Goal: Information Seeking & Learning: Understand process/instructions

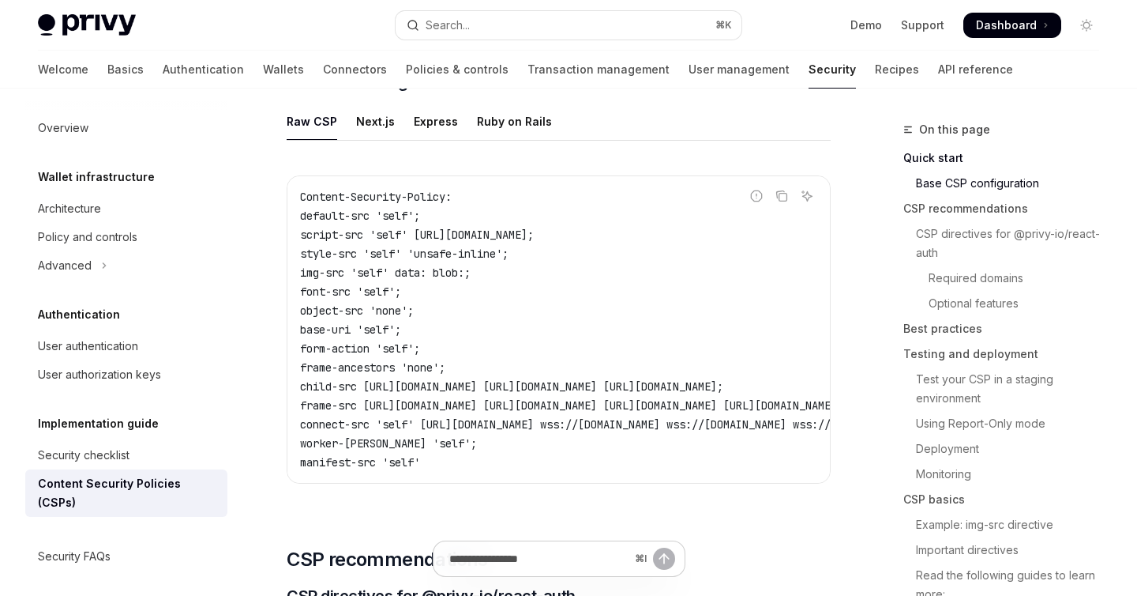
scroll to position [445, 0]
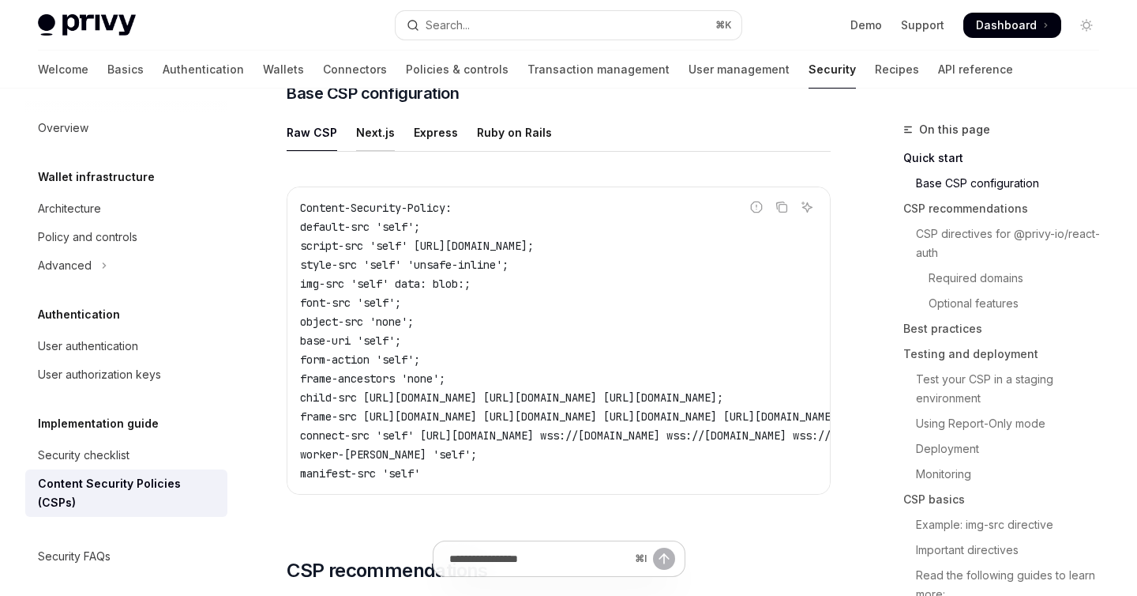
click at [356, 138] on div "Next.js" at bounding box center [375, 132] width 39 height 37
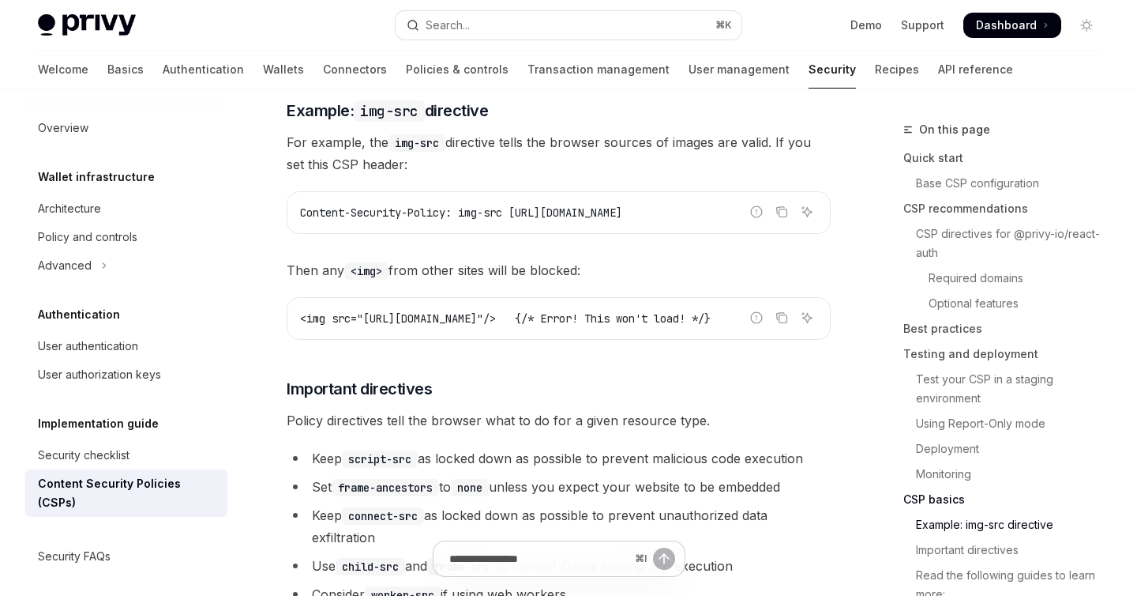
scroll to position [3947, 0]
drag, startPoint x: 466, startPoint y: 219, endPoint x: 512, endPoint y: 219, distance: 45.8
click at [512, 219] on span "Content-Security-Policy: img-src [URL][DOMAIN_NAME]" at bounding box center [461, 212] width 322 height 14
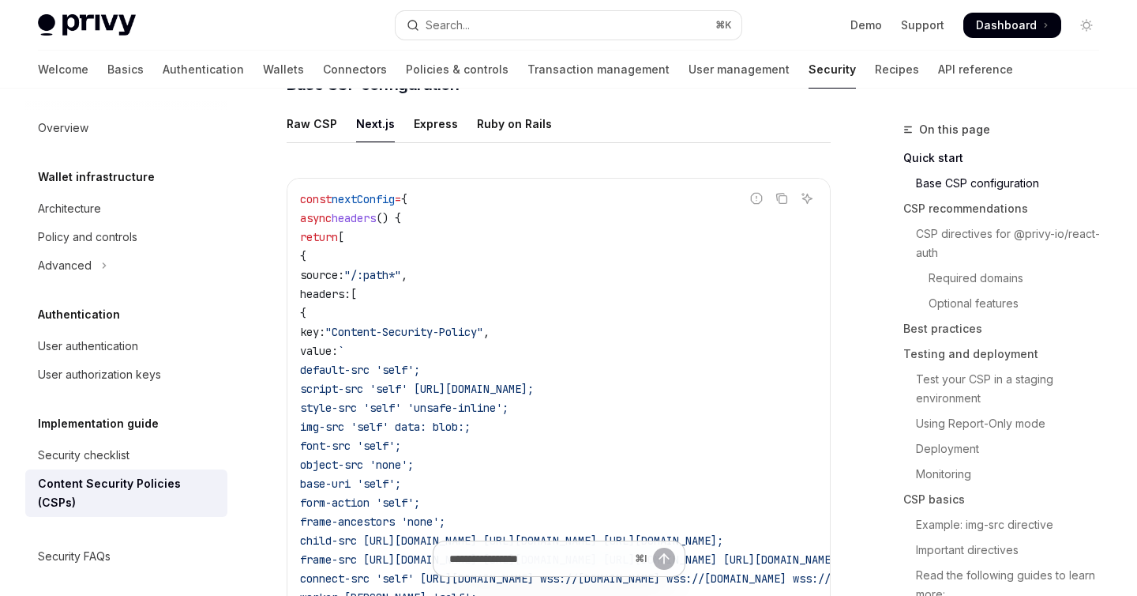
scroll to position [341, 0]
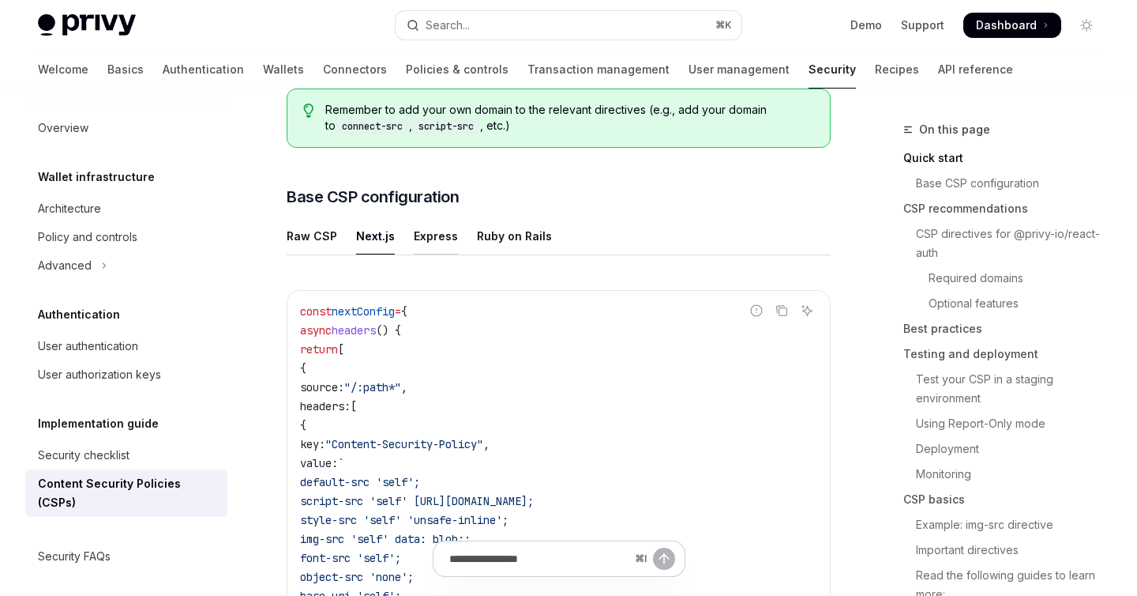
click at [414, 237] on div "Express" at bounding box center [436, 235] width 44 height 37
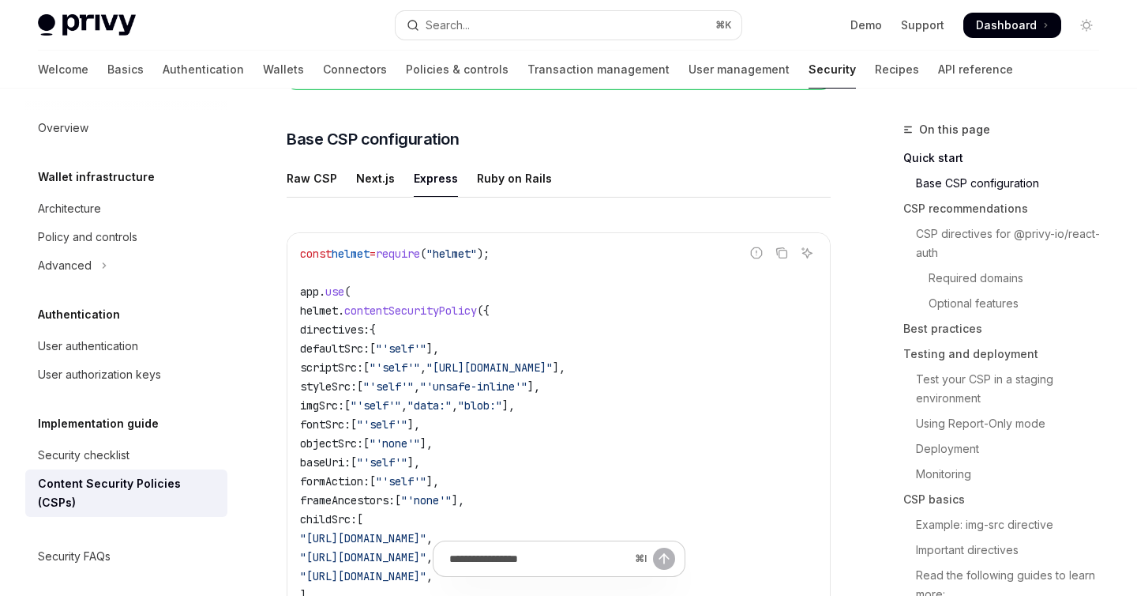
scroll to position [394, 0]
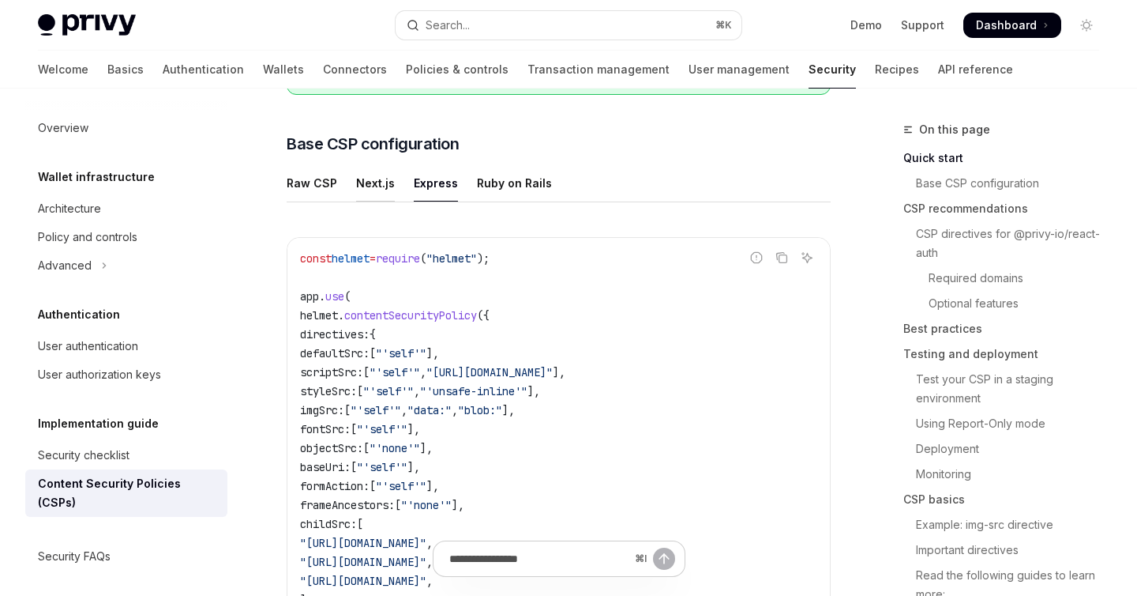
click at [366, 185] on div "Next.js" at bounding box center [375, 182] width 39 height 37
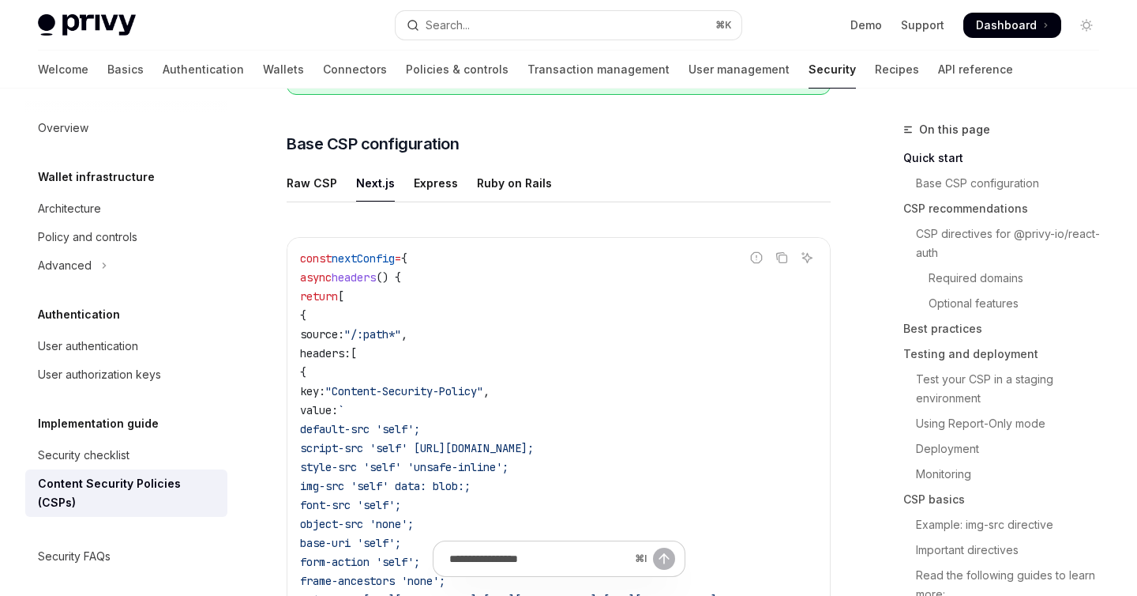
scroll to position [396, 0]
click at [311, 182] on div "Raw CSP" at bounding box center [312, 181] width 51 height 37
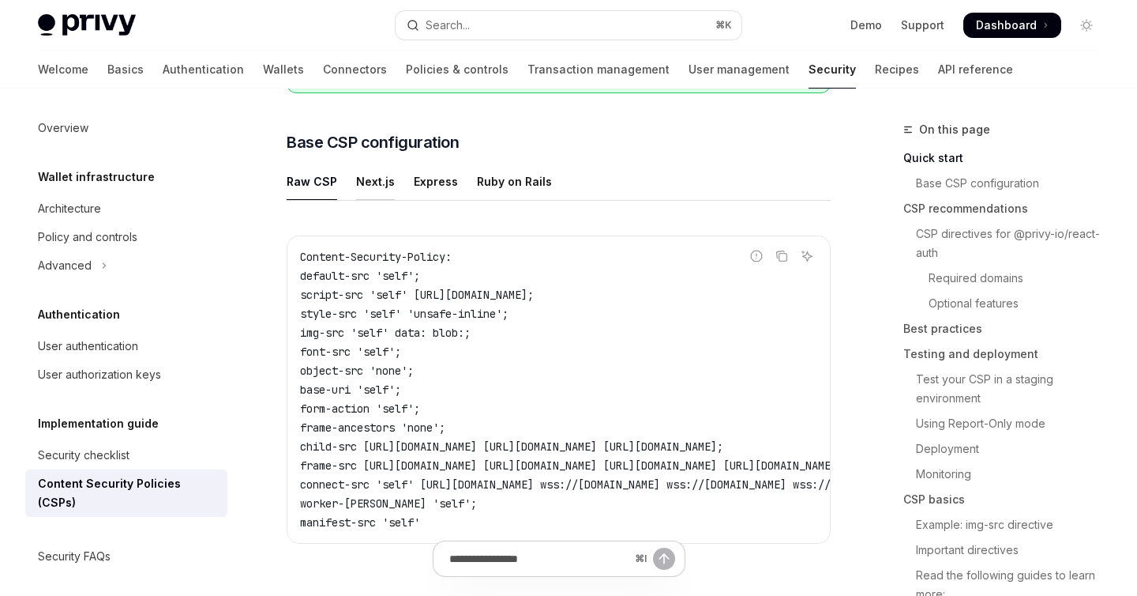
click at [364, 182] on div "Next.js" at bounding box center [375, 181] width 39 height 37
type textarea "*"
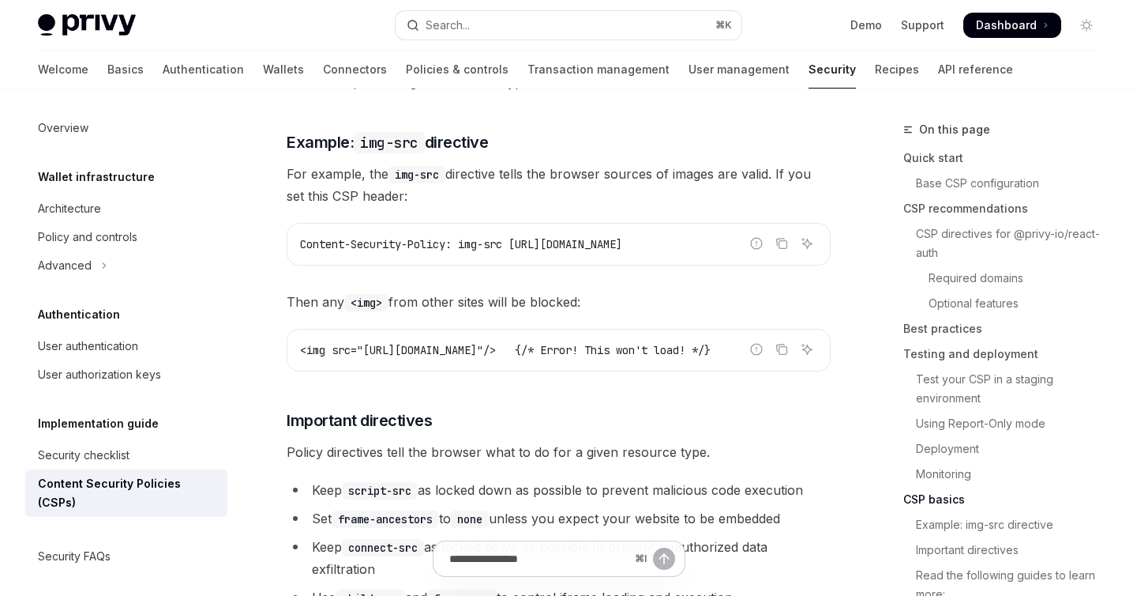
scroll to position [3944, 0]
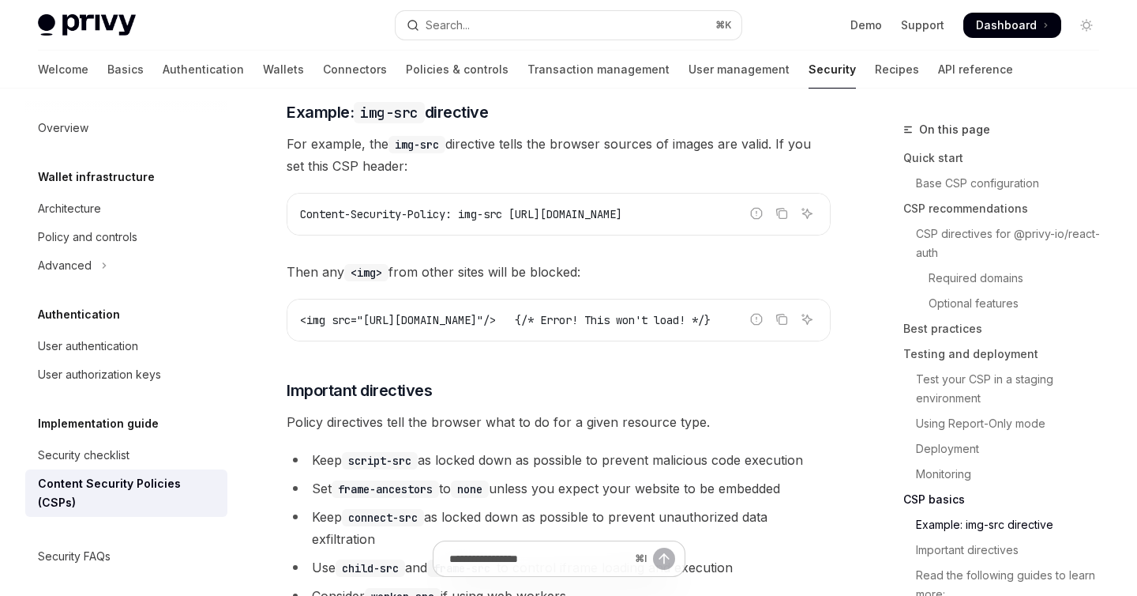
click at [441, 221] on span "Content-Security-Policy: img-src [URL][DOMAIN_NAME]" at bounding box center [461, 214] width 322 height 14
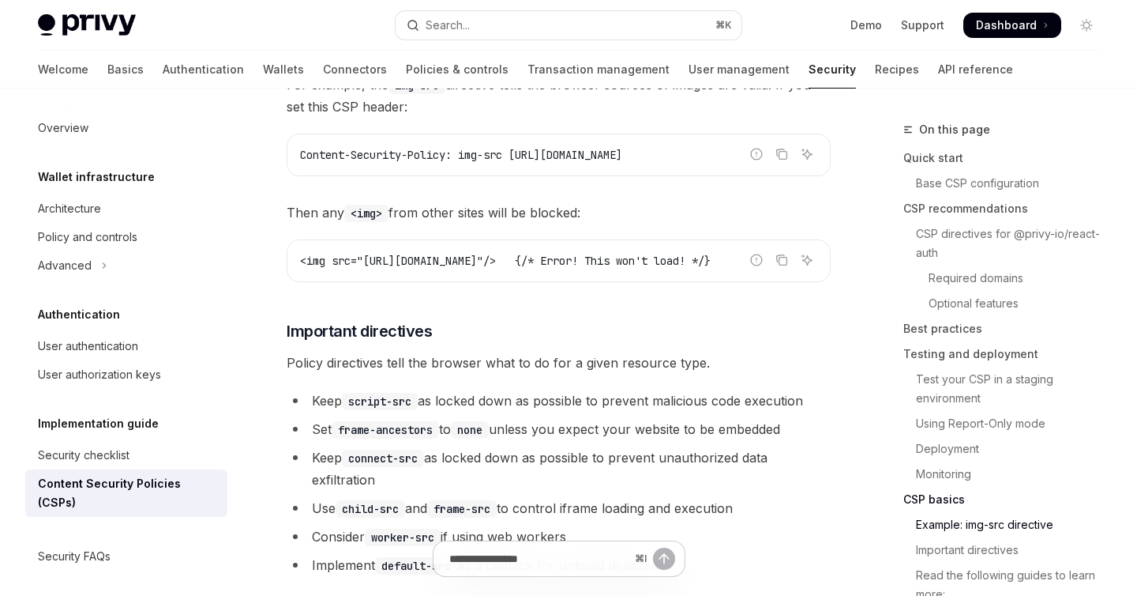
scroll to position [4010, 0]
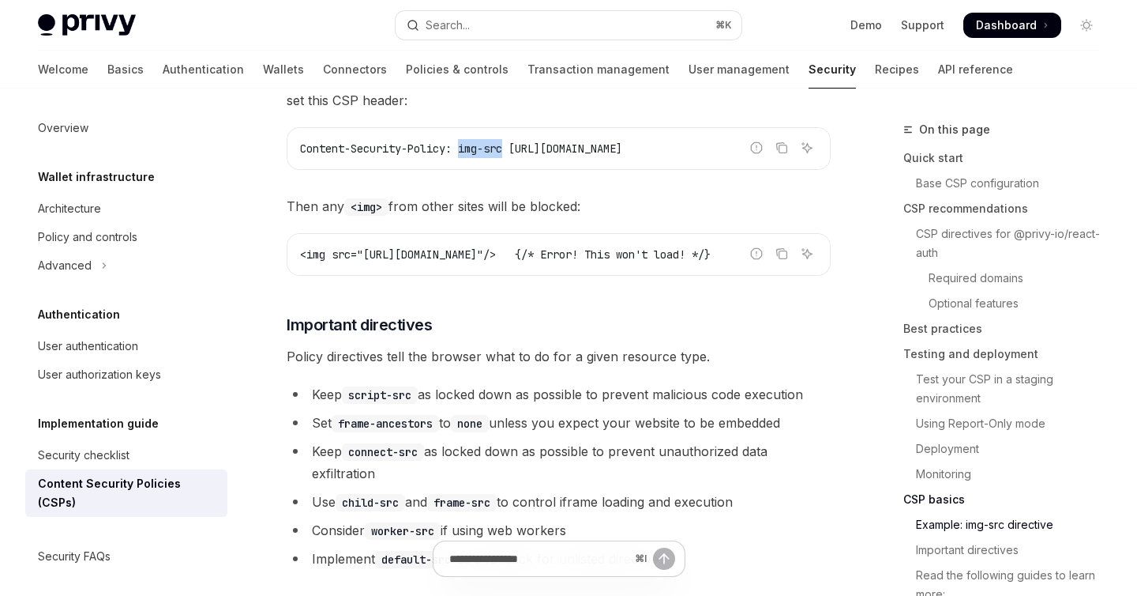
drag, startPoint x: 467, startPoint y: 156, endPoint x: 512, endPoint y: 155, distance: 45.0
click at [512, 155] on span "Content-Security-Policy: img-src [URL][DOMAIN_NAME]" at bounding box center [461, 148] width 322 height 14
copy span "img-src"
click at [492, 107] on span "For example, the img-src directive tells the browser sources of images are vali…" at bounding box center [559, 89] width 544 height 44
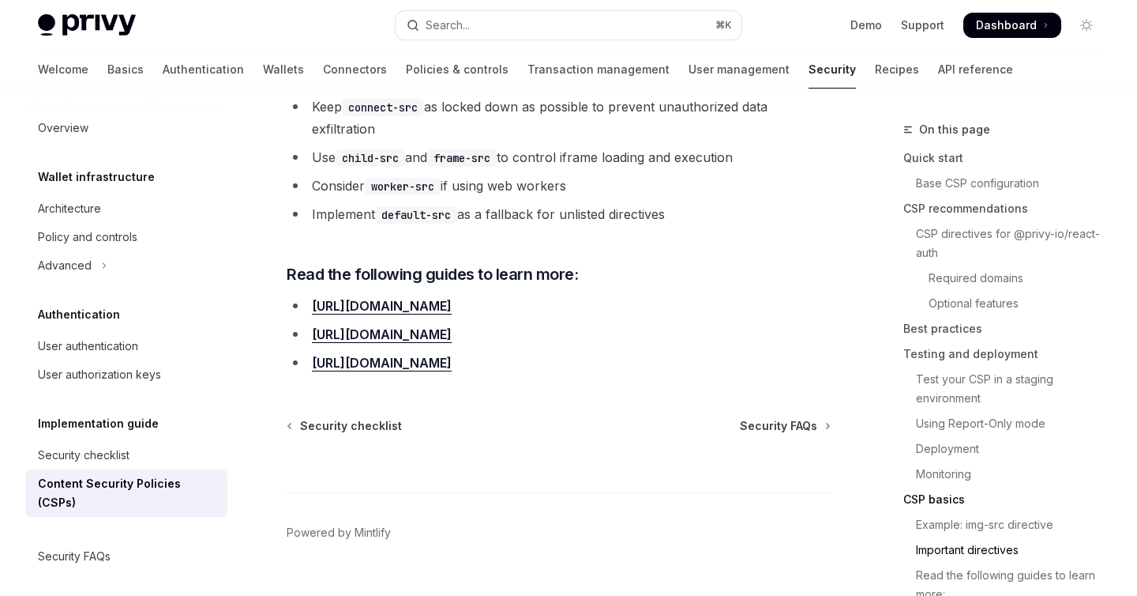
scroll to position [4358, 0]
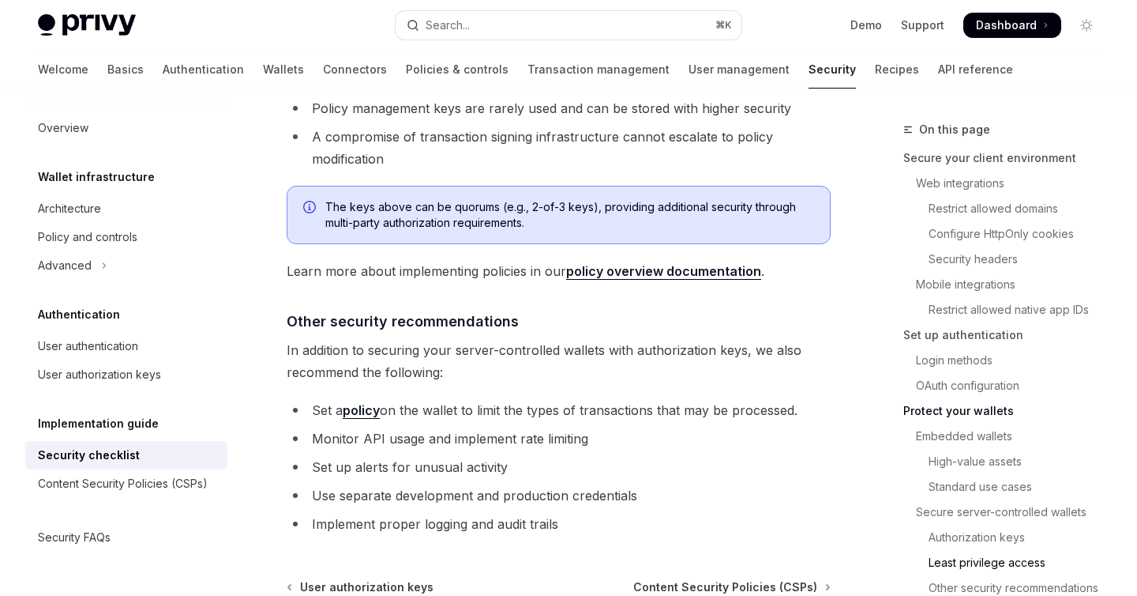
scroll to position [3701, 0]
